Goal: Task Accomplishment & Management: Complete application form

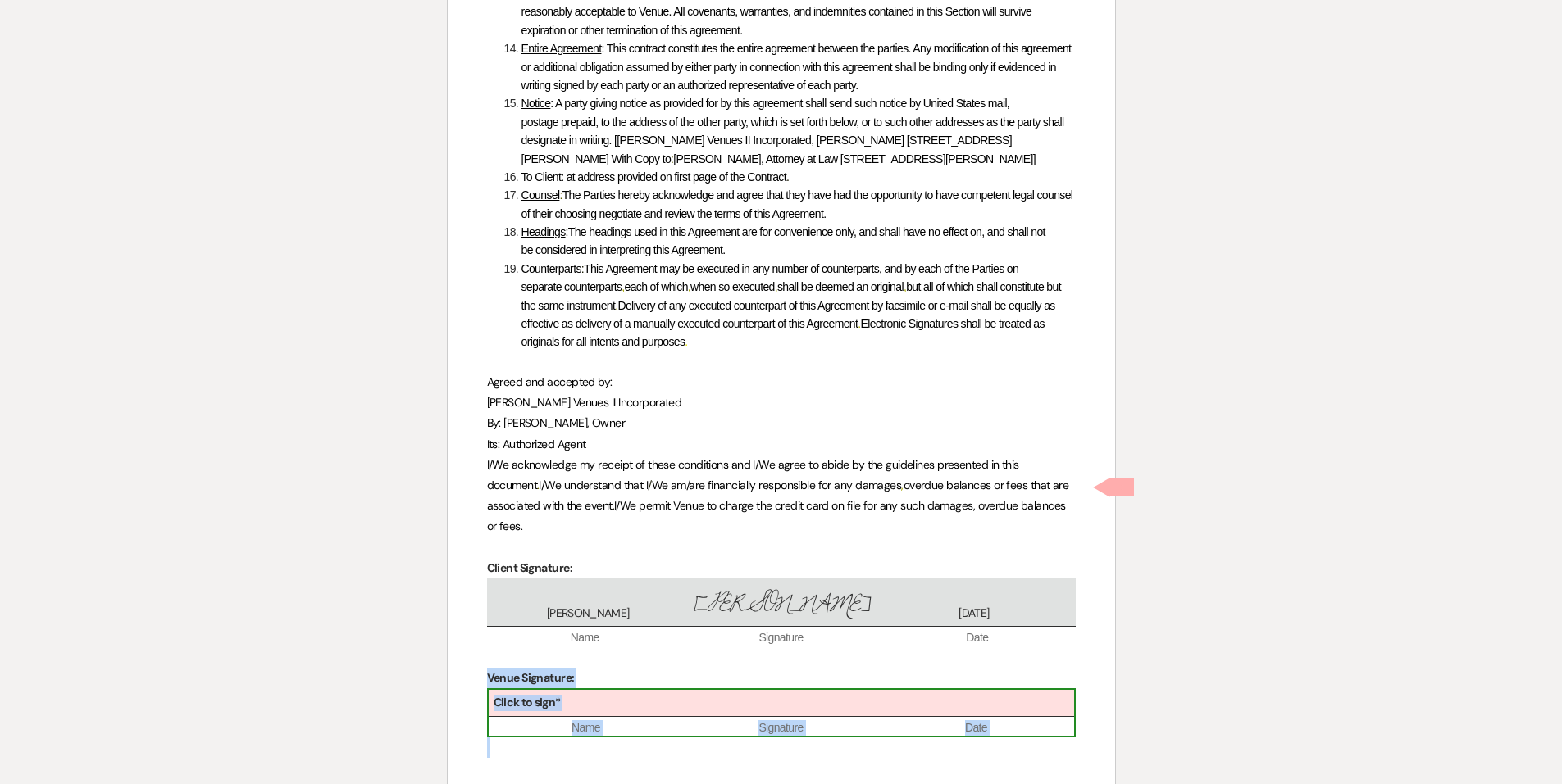
drag, startPoint x: 0, startPoint y: 0, endPoint x: 737, endPoint y: 497, distance: 888.9
click at [737, 690] on div "Click to sign*" at bounding box center [781, 703] width 585 height 27
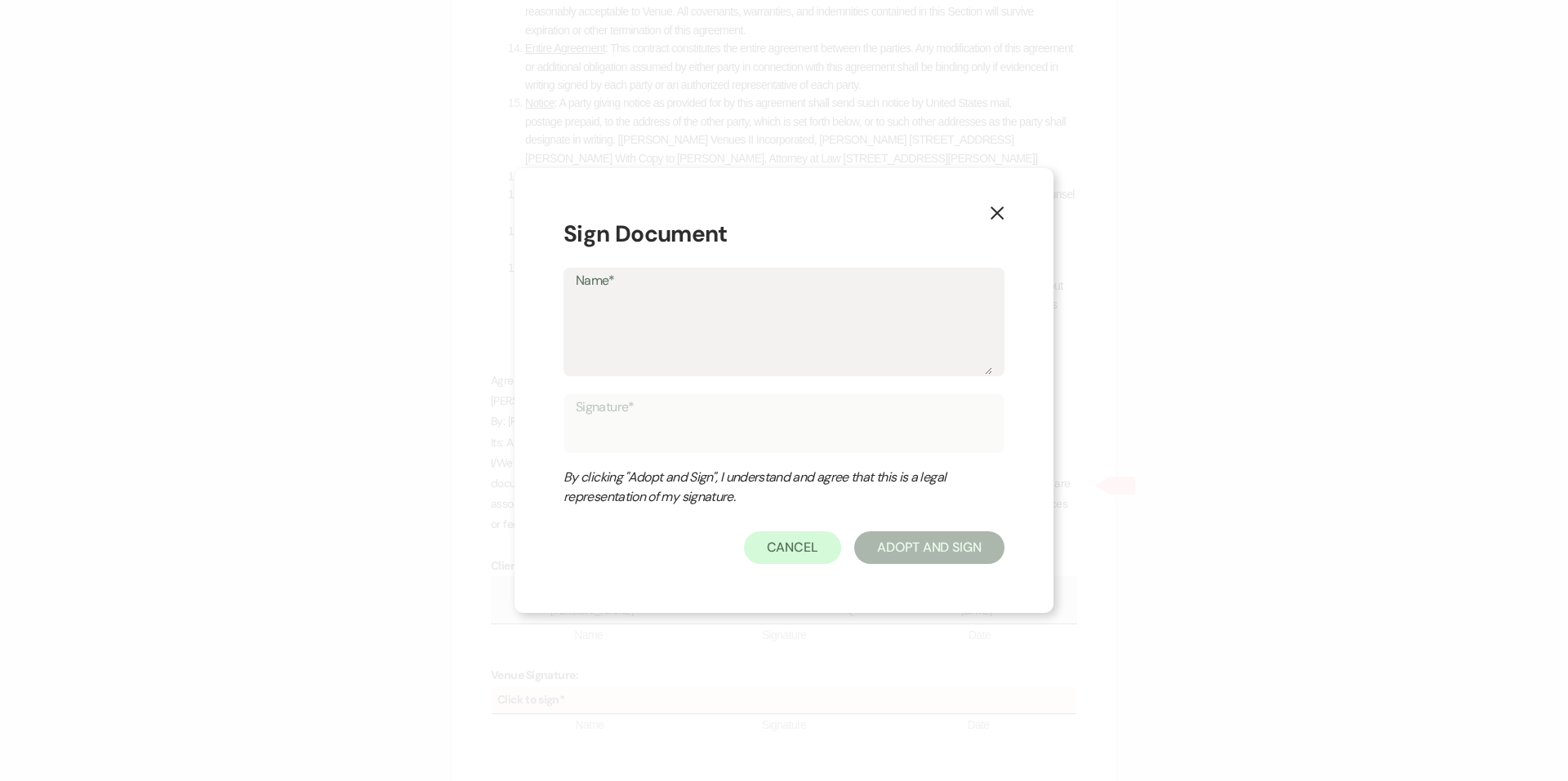
type textarea "J"
type input "J"
type textarea "Je"
type input "Je"
type textarea "Jen"
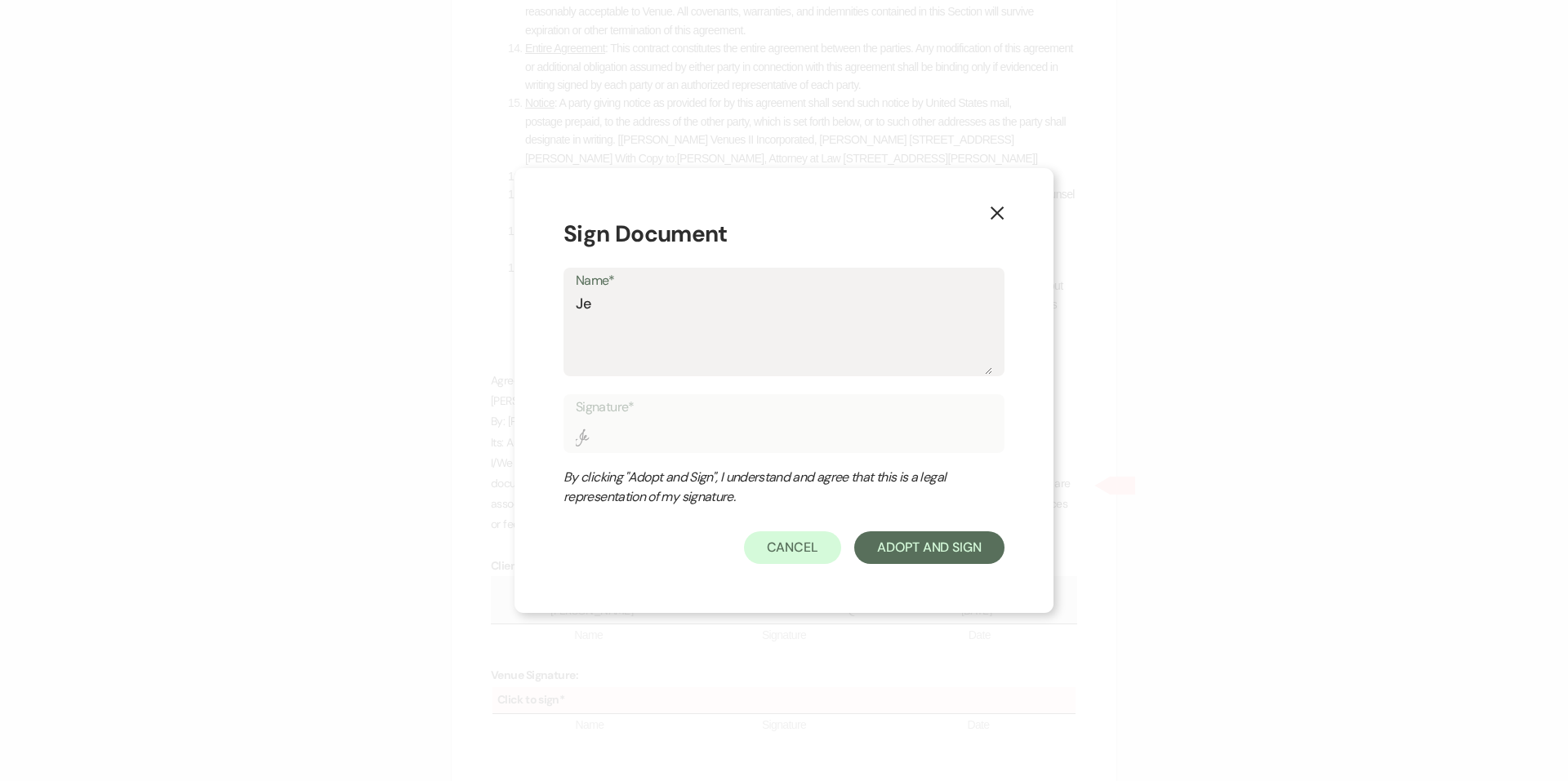
type input "Jen"
type textarea "Jenn"
type input "Jenn"
type textarea "Jennn"
type input "Jennn"
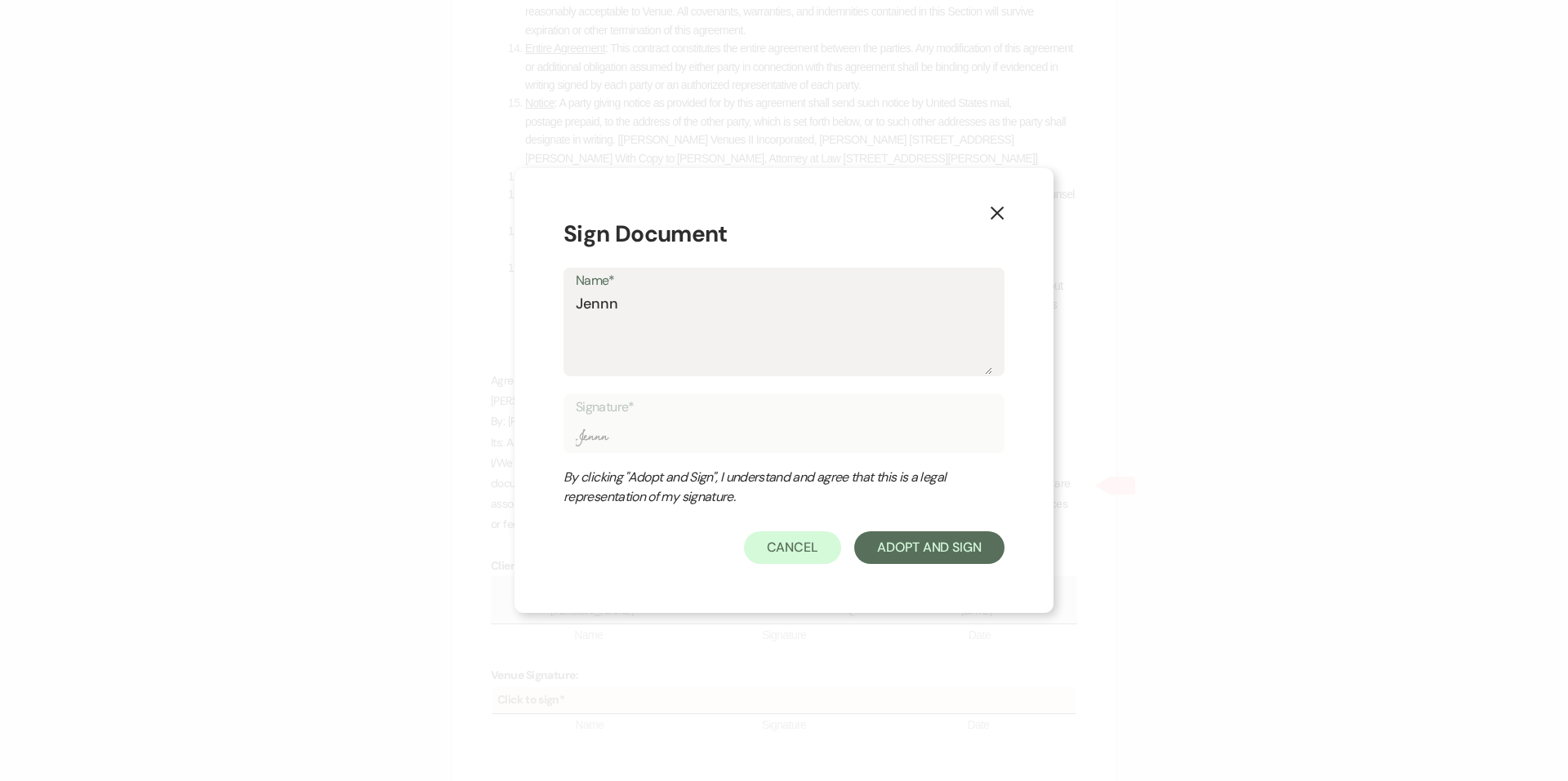
type textarea "Jennna"
type input "Jennna"
type textarea "Jennn"
type input "Jennn"
type textarea "Jenn"
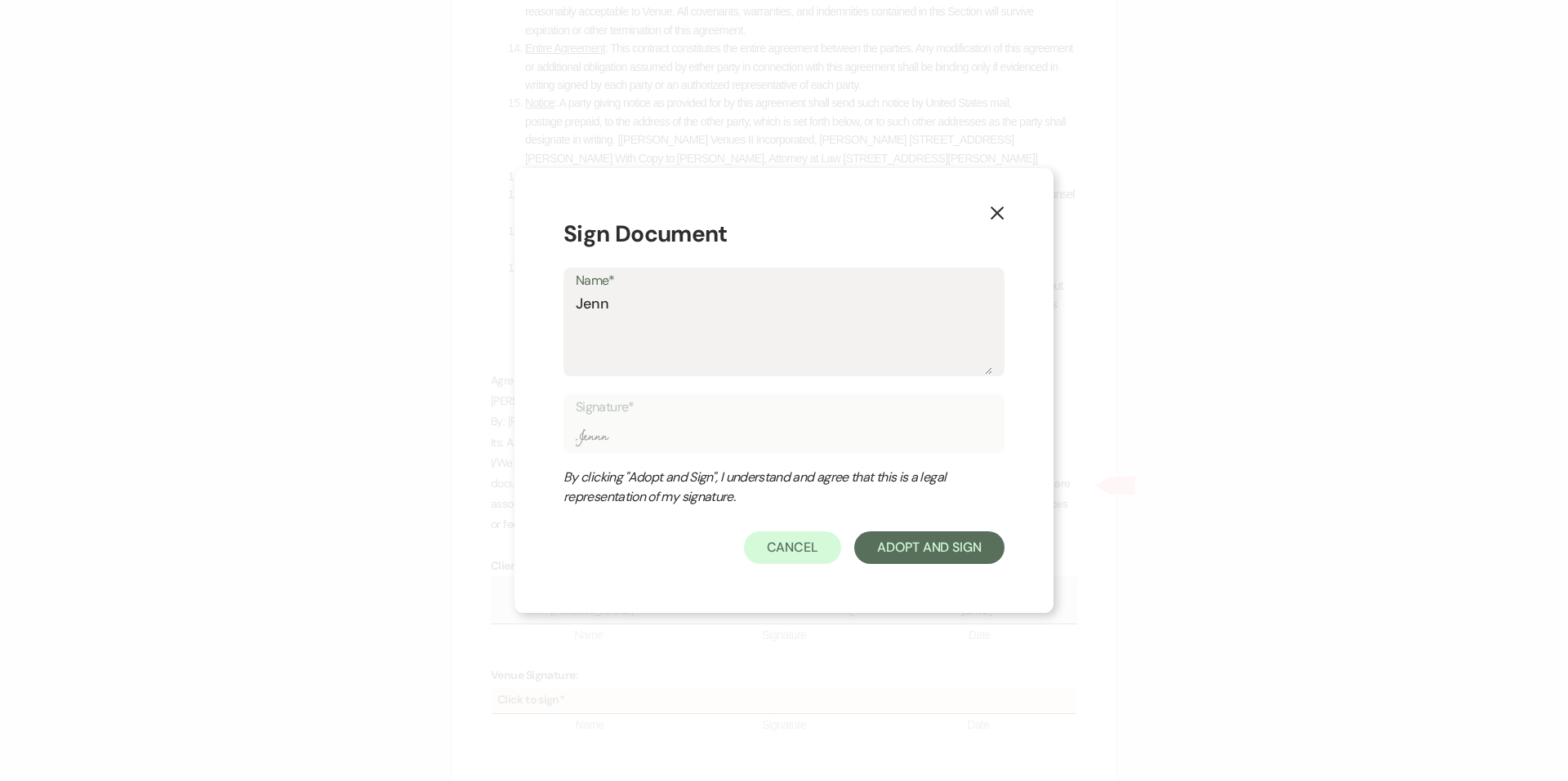
type input "Jenn"
type textarea "Jenna"
type input "Jenna"
type textarea "Jenna"
type input "Jenna"
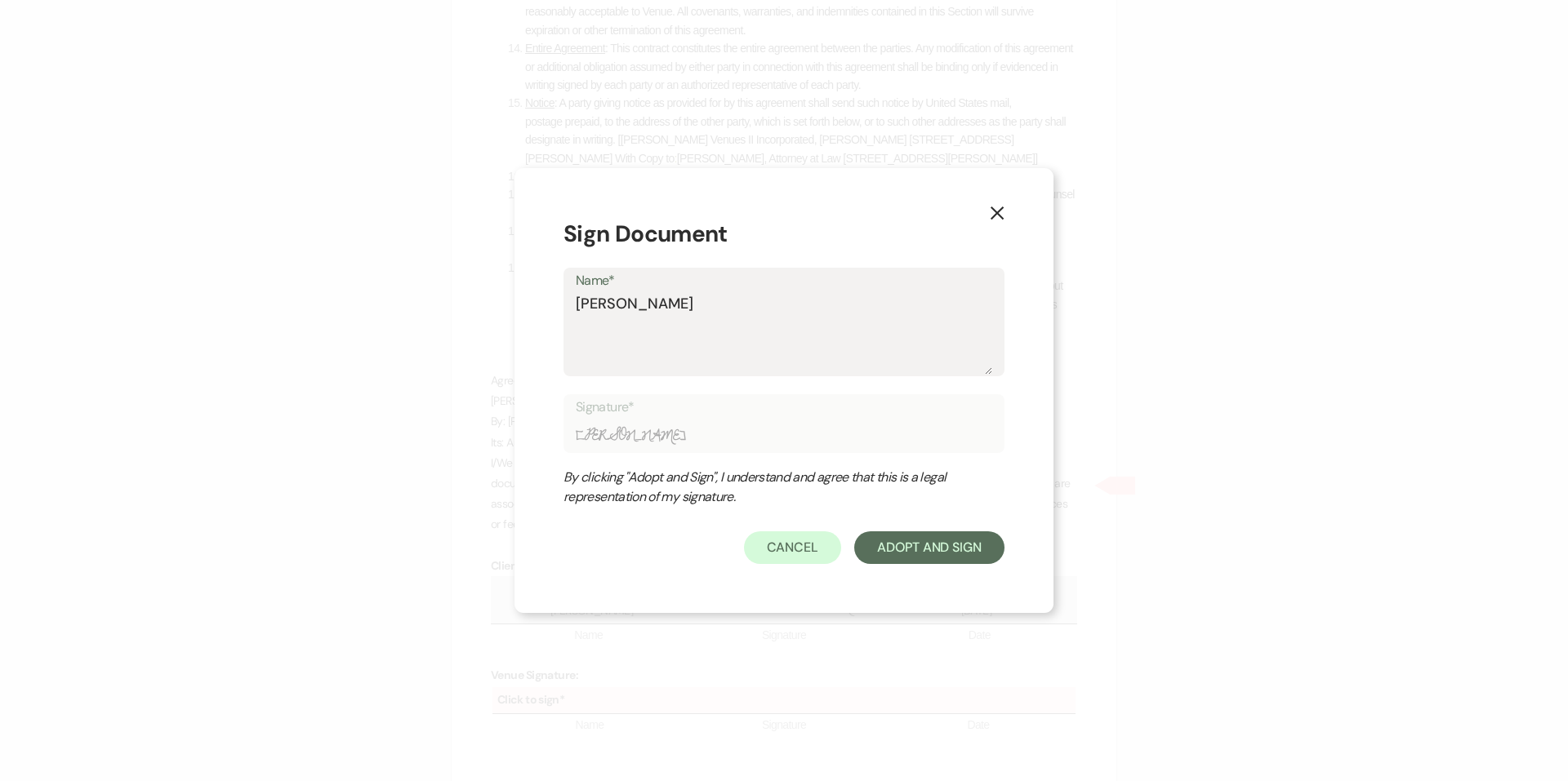
type textarea "Jenna S"
type input "Jenna S"
type textarea "Jenna St"
type input "Jenna St"
type textarea "Jenna Str"
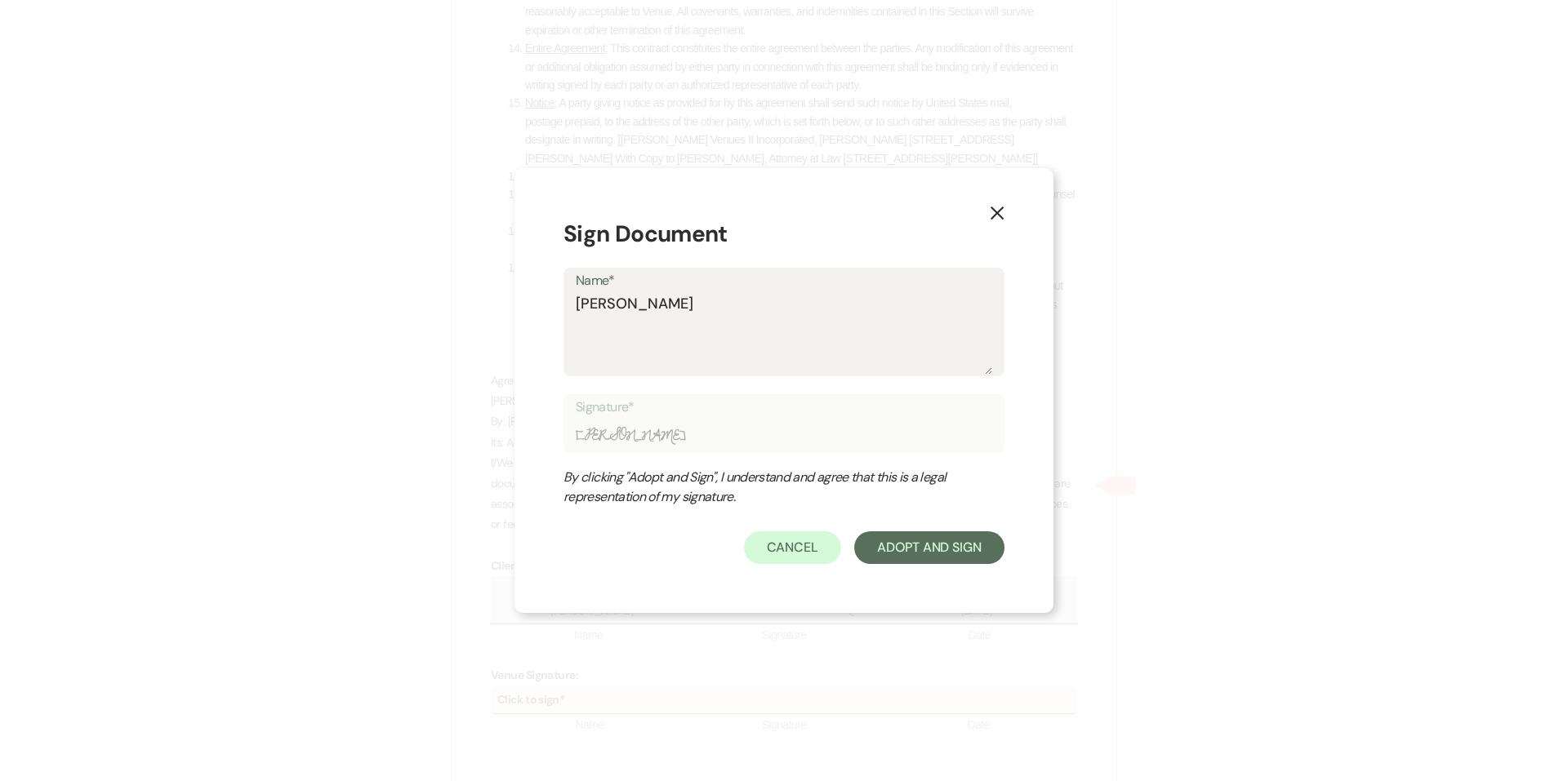
type input "Jenna Str"
type textarea "Jenna Stro"
type input "Jenna Stro"
type textarea "Jenna Strou"
type input "Jenna Strou"
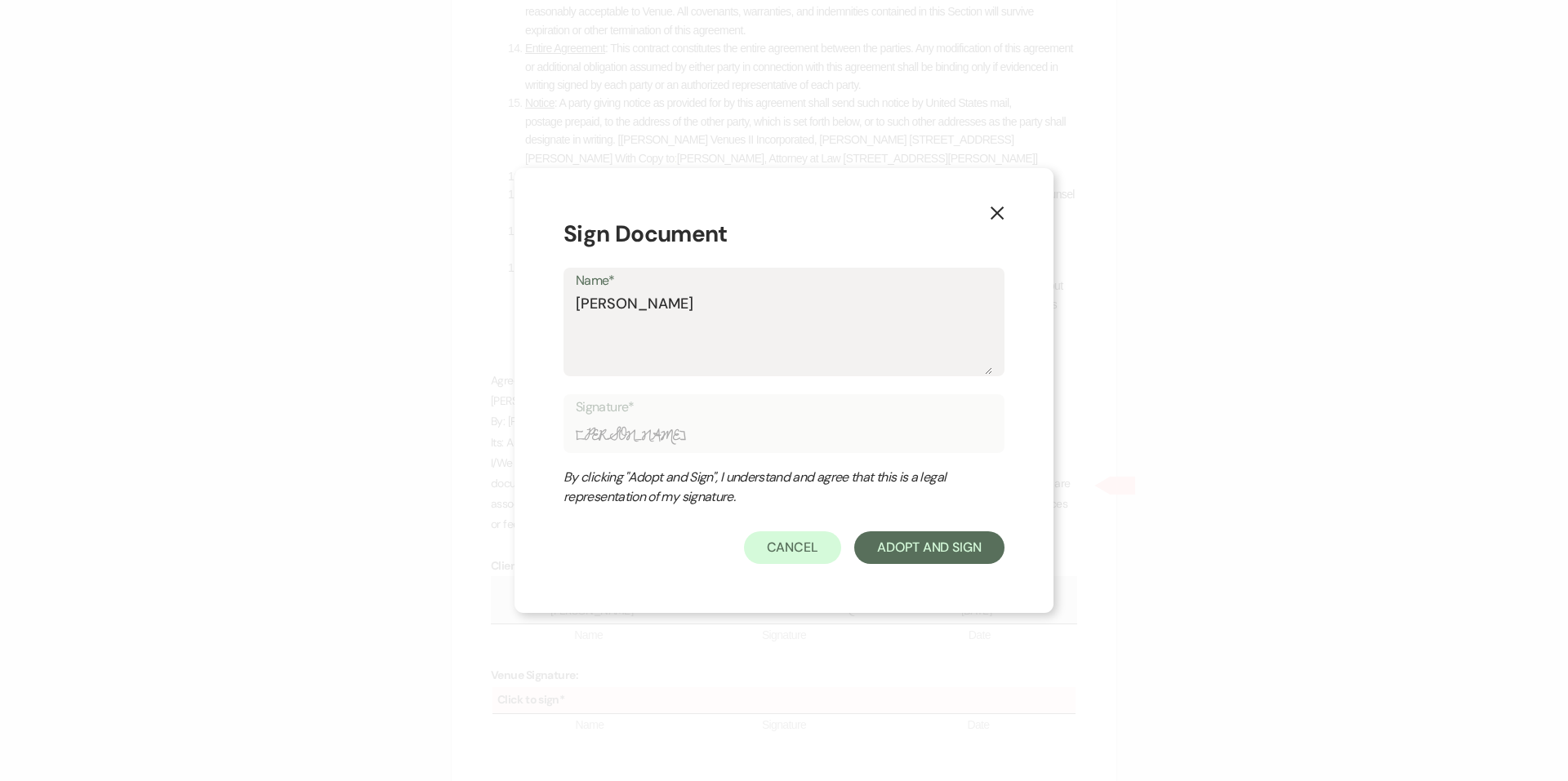
type textarea "Jenna Stroud"
type input "Jenna Stroud"
type textarea "Jenna Stroud"
click at [937, 537] on button "Adopt And Sign" at bounding box center [929, 548] width 150 height 33
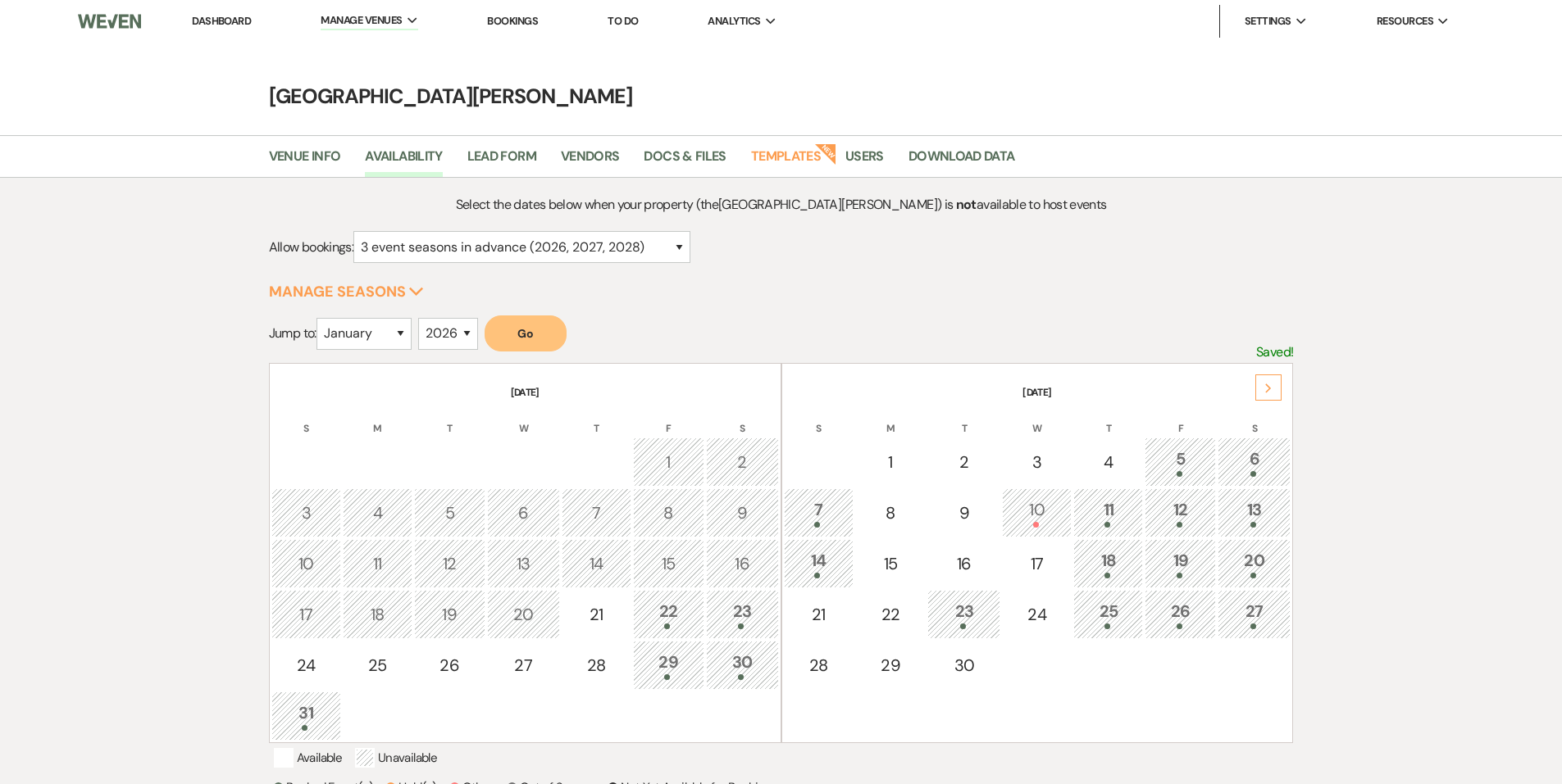
select select "3"
select select "2026"
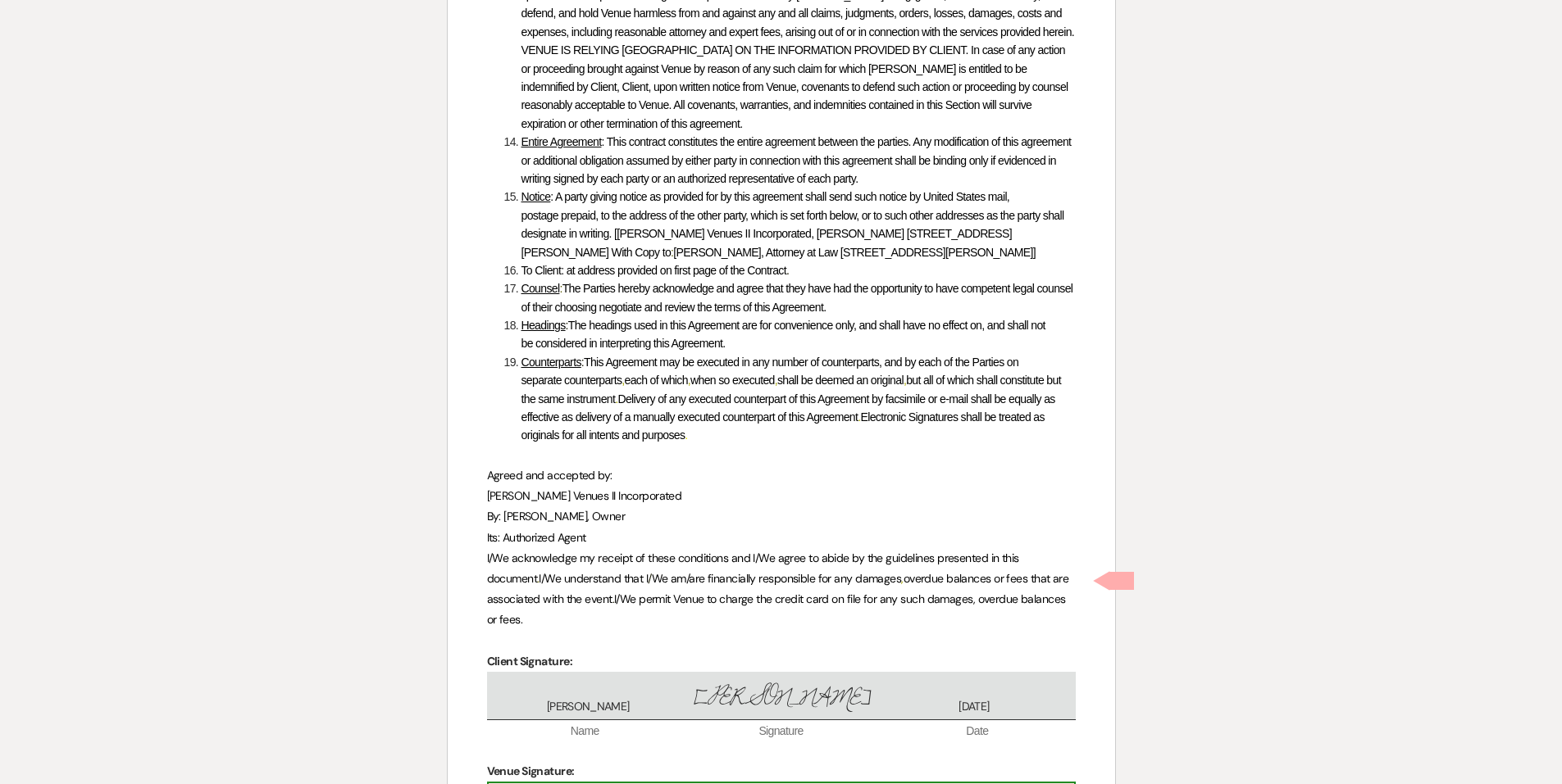
scroll to position [7917, 0]
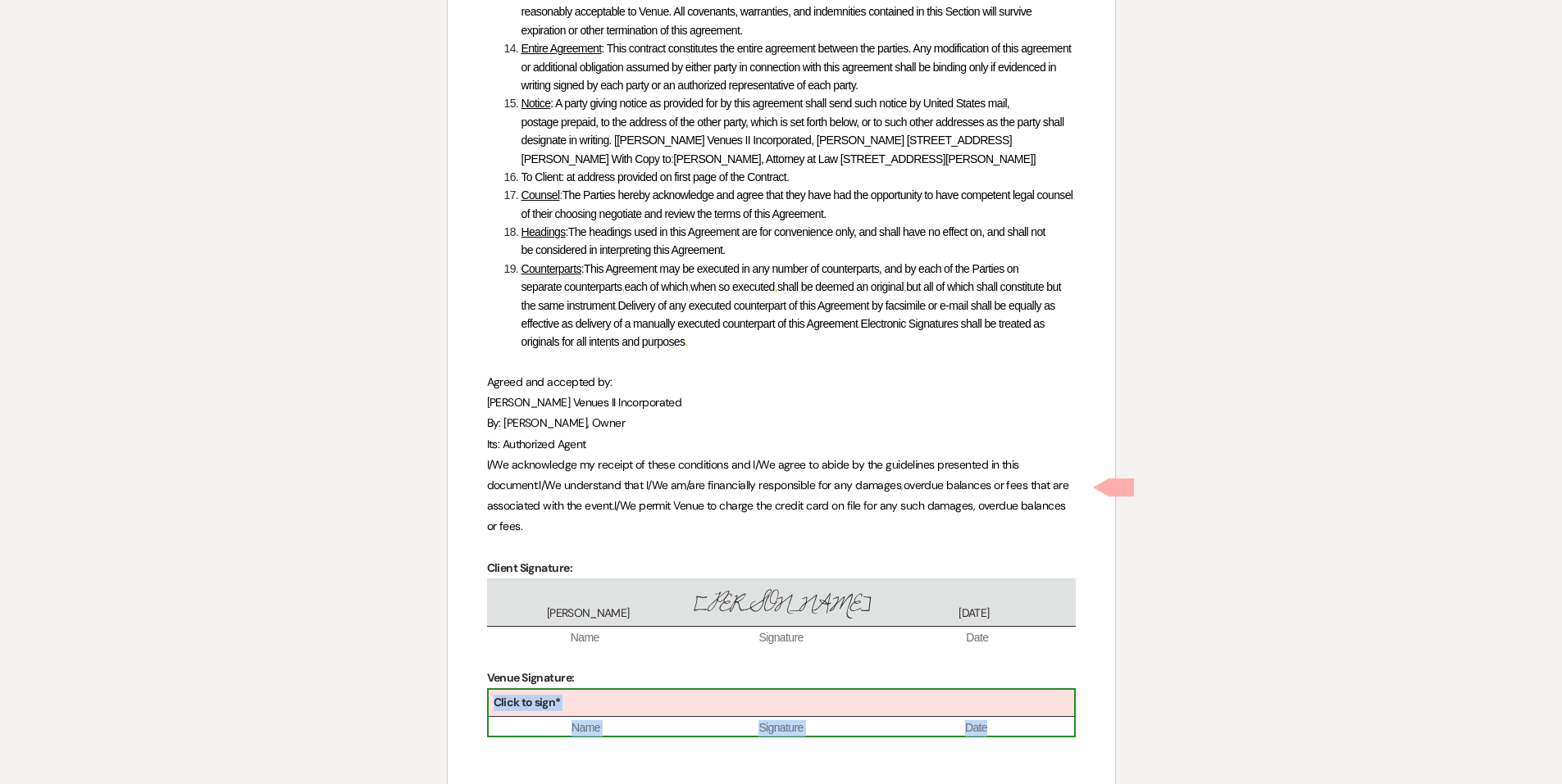
click at [776, 690] on div "Click to sign*" at bounding box center [781, 703] width 585 height 27
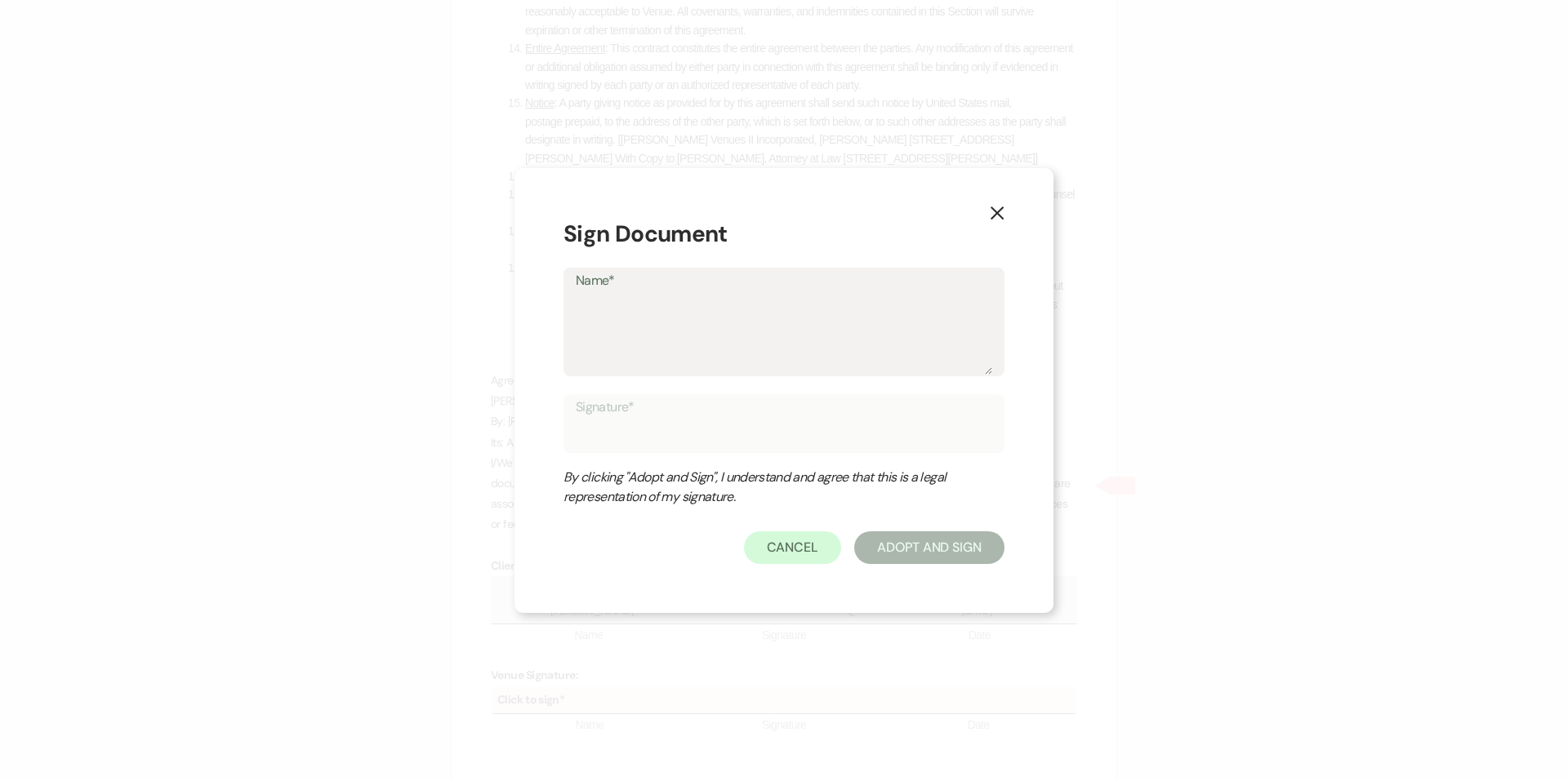
type textarea "J"
type input "J"
type textarea "Je"
type input "Je"
type textarea "Jen"
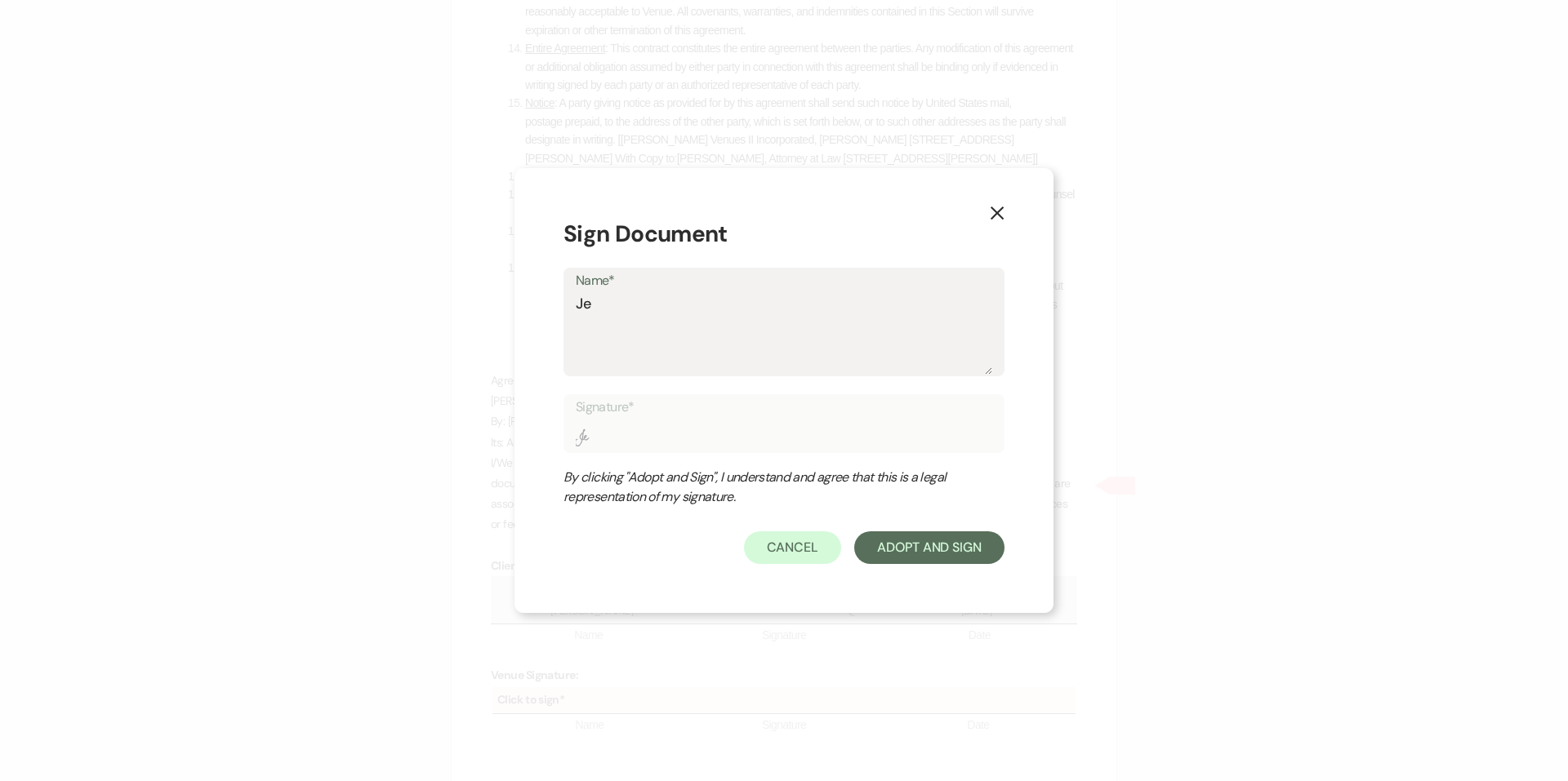
type input "Jen"
type textarea "Jennb"
type input "Jennb"
type textarea "Jennba"
type input "Jennba"
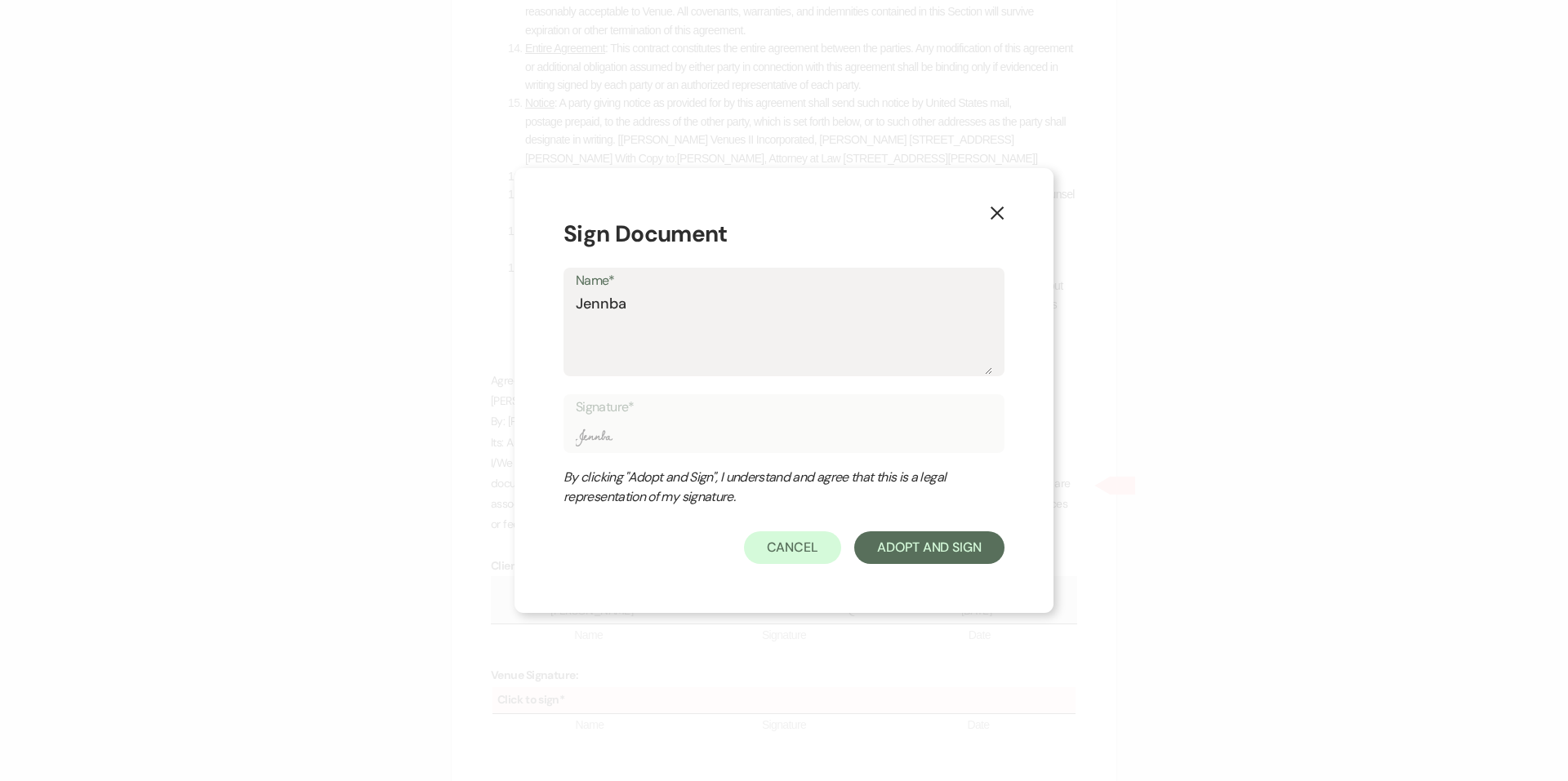
type textarea "Jennb"
type input "Jennb"
type textarea "Jenn"
type input "Jenn"
type textarea "Jenna"
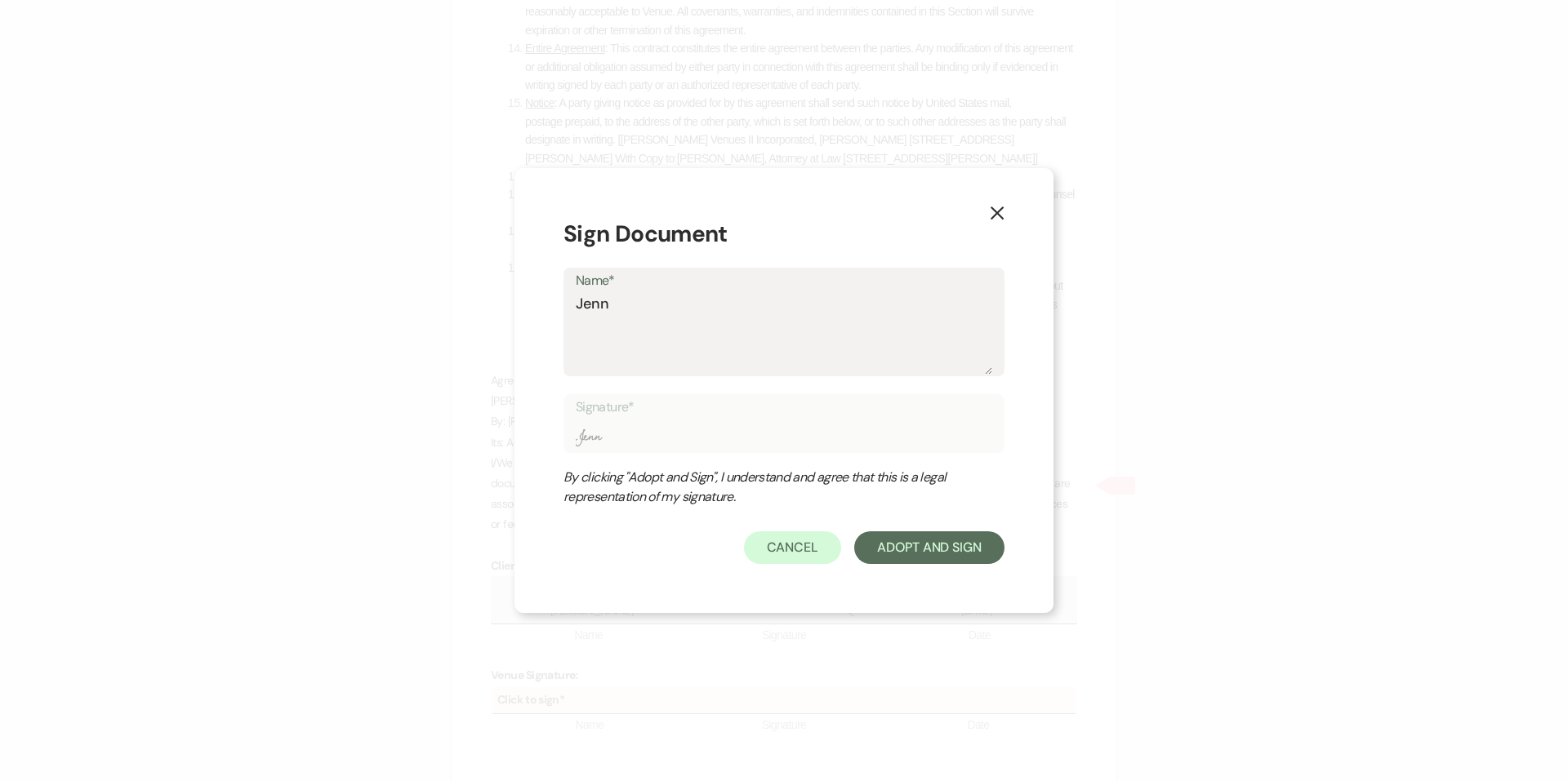
type input "Jenna"
type textarea "Jenna"
type input "Jenna"
type textarea "Jenna S"
type input "Jenna S"
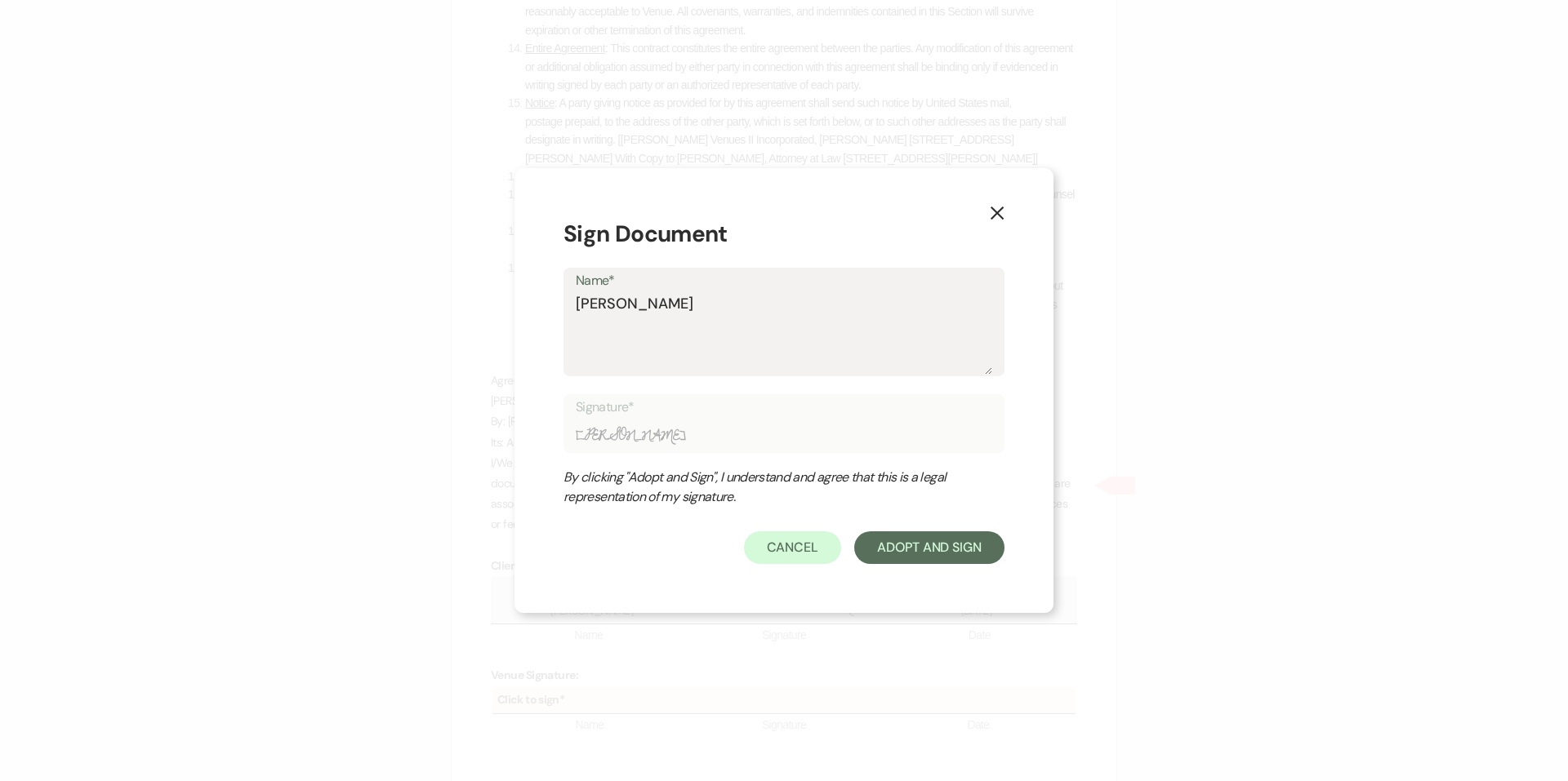
type textarea "Jenna St"
type input "Jenna St"
type textarea "Jenna Str"
type input "Jenna Str"
type textarea "Jenna Stro"
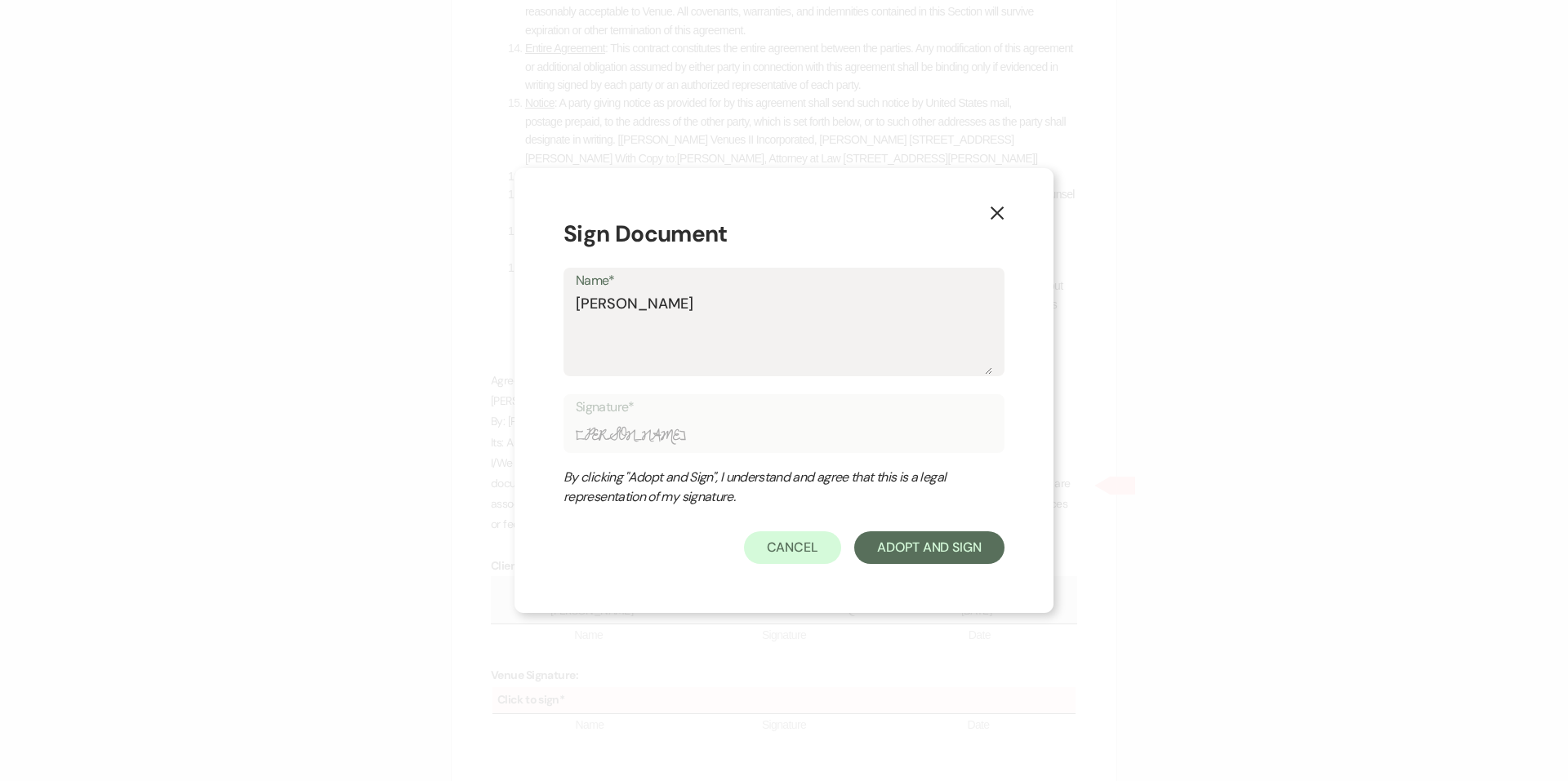
type input "Jenna Stro"
type textarea "Jenna Strou"
type input "Jenna Strou"
type textarea "Jenna Stroud"
type input "Jenna Stroud"
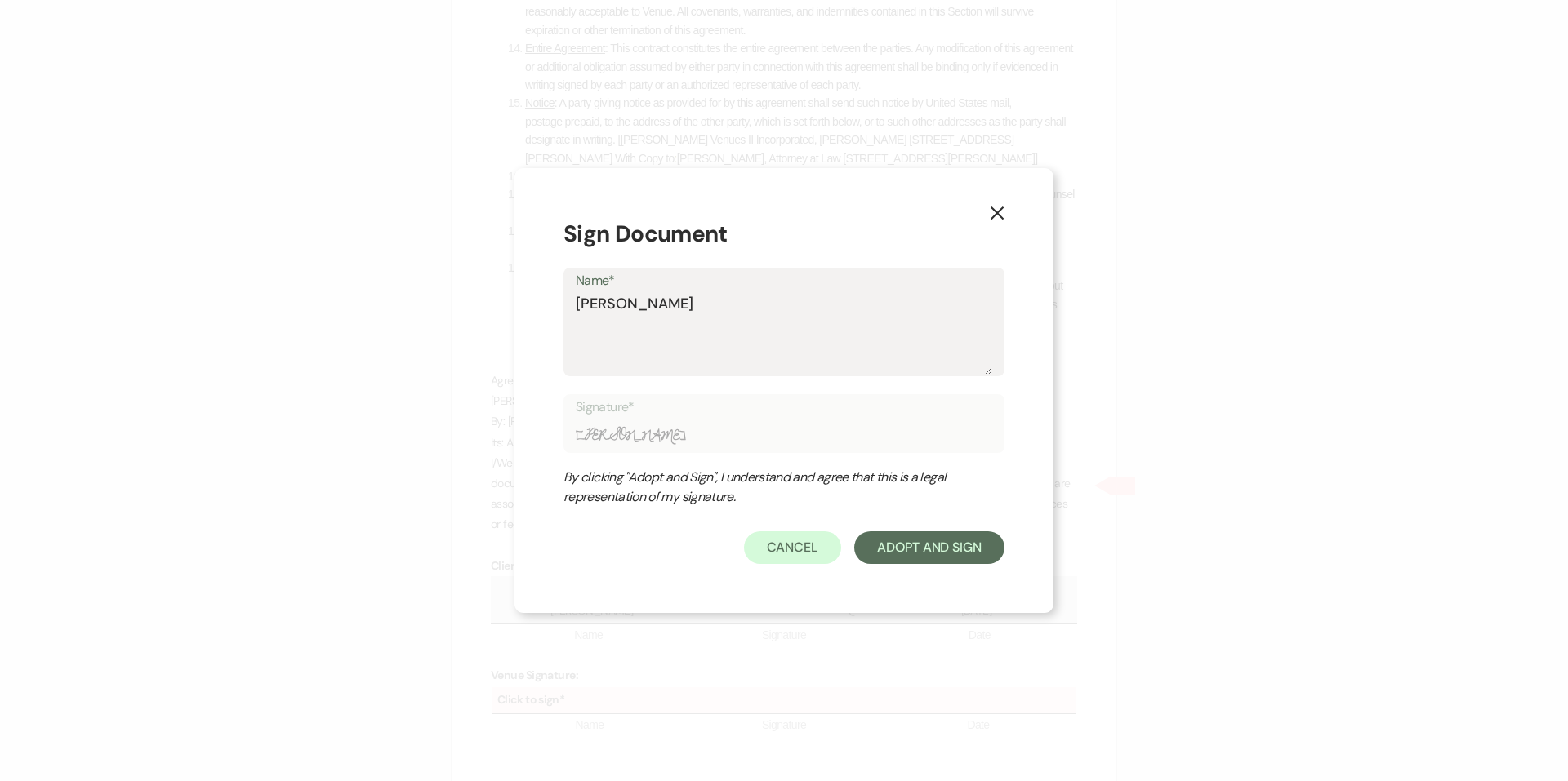
type textarea "Jenna Stroud"
type input "Jenna Stroud"
type textarea "Jenna Stroud"
click at [908, 556] on button "Adopt And Sign" at bounding box center [929, 548] width 150 height 33
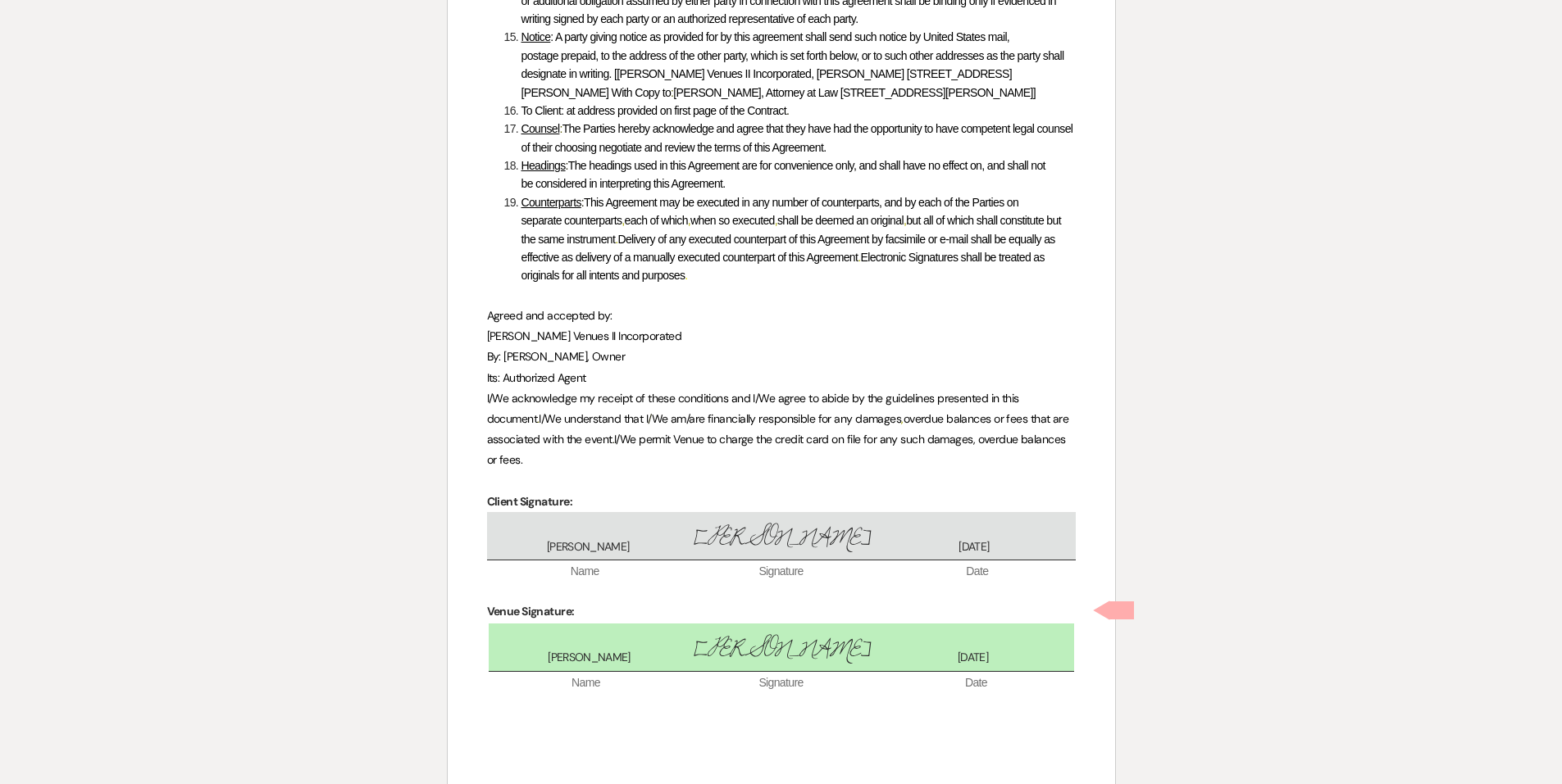
scroll to position [7985, 0]
checkbox input "true"
